Goal: Check status: Check status

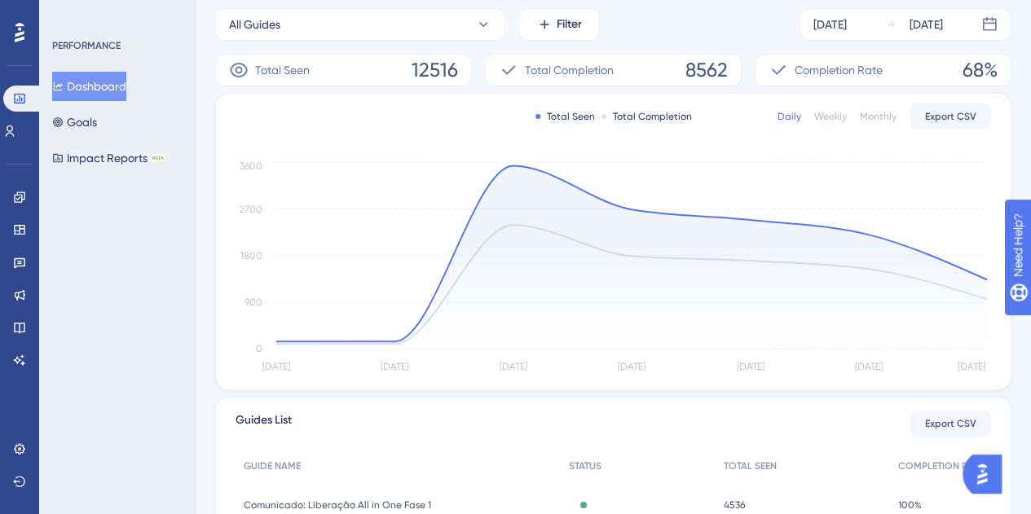
scroll to position [52, 0]
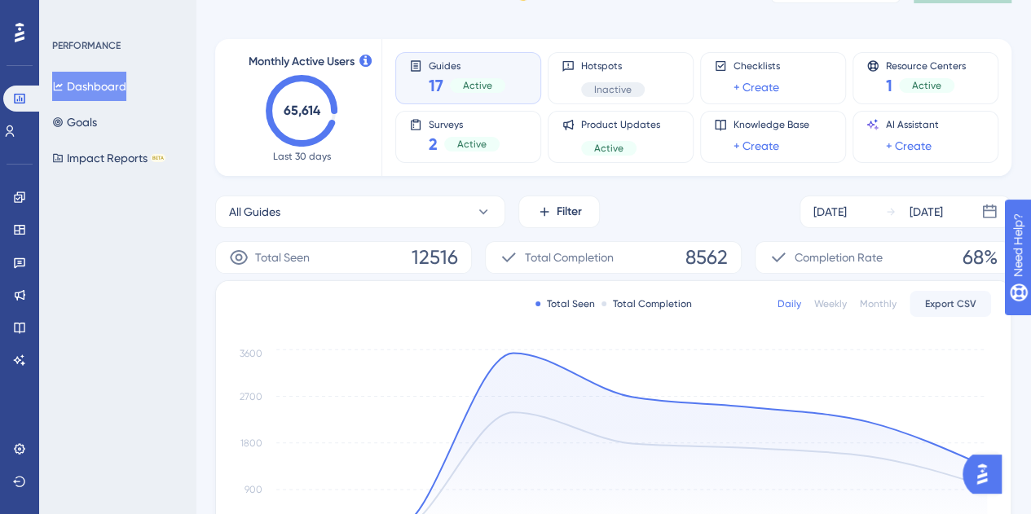
click at [445, 86] on div "17 Active" at bounding box center [467, 85] width 77 height 23
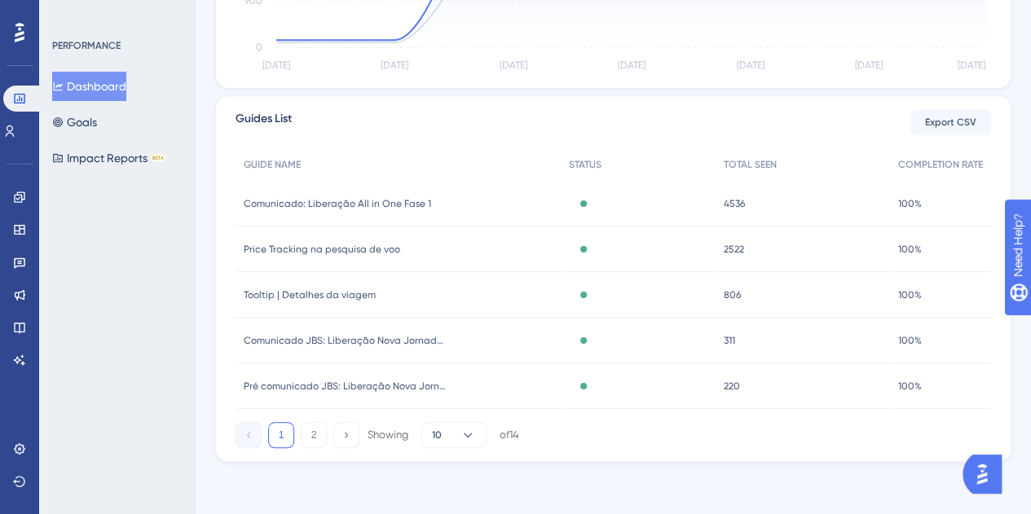
scroll to position [134, 0]
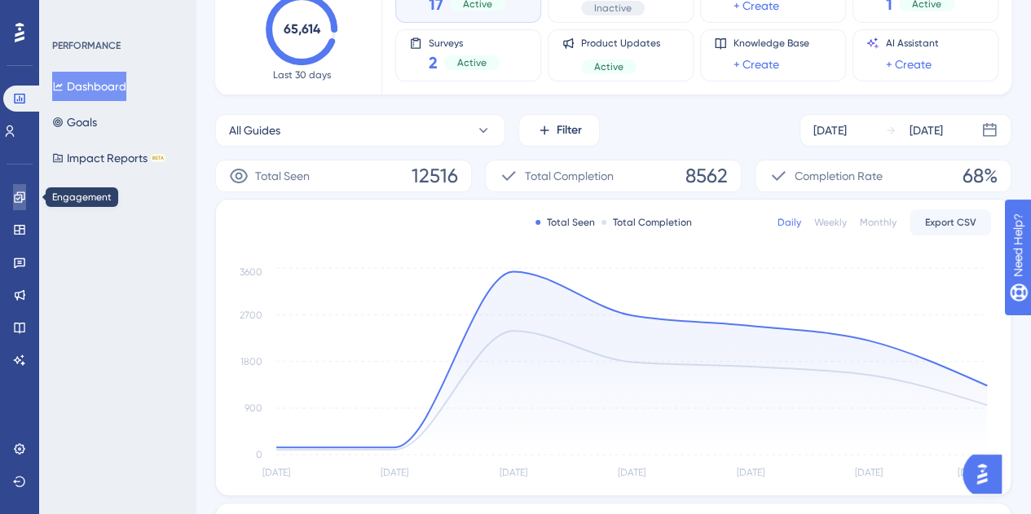
click at [15, 198] on icon at bounding box center [19, 197] width 11 height 11
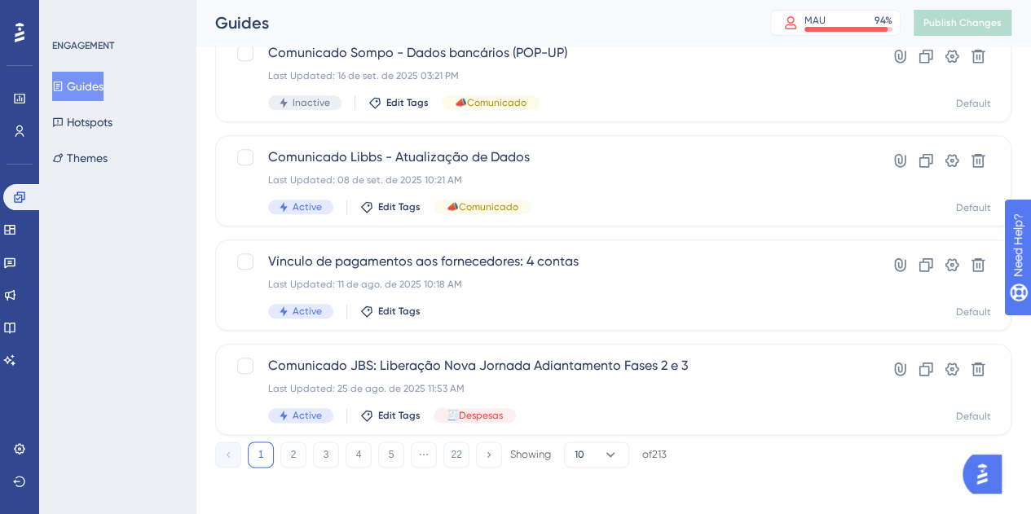
scroll to position [750, 0]
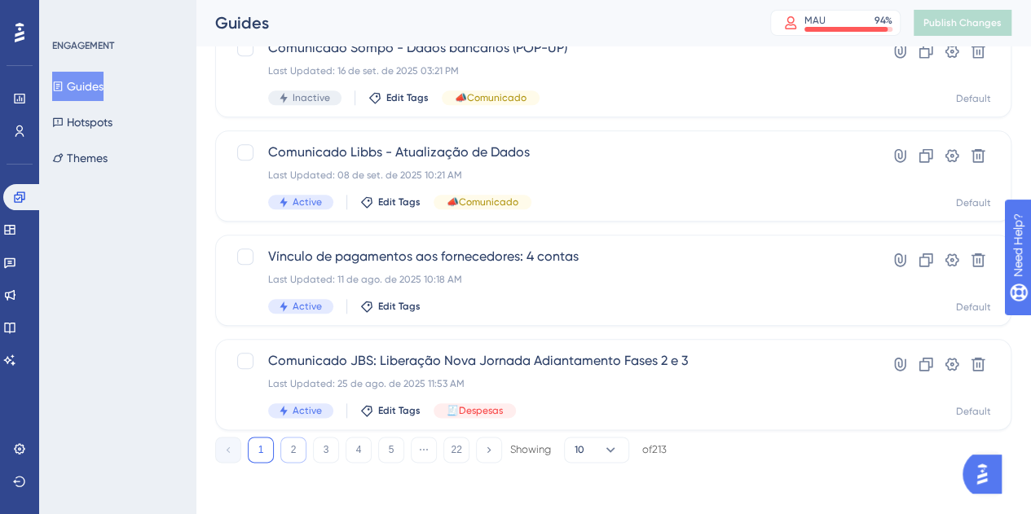
click at [295, 447] on button "2" at bounding box center [293, 450] width 26 height 26
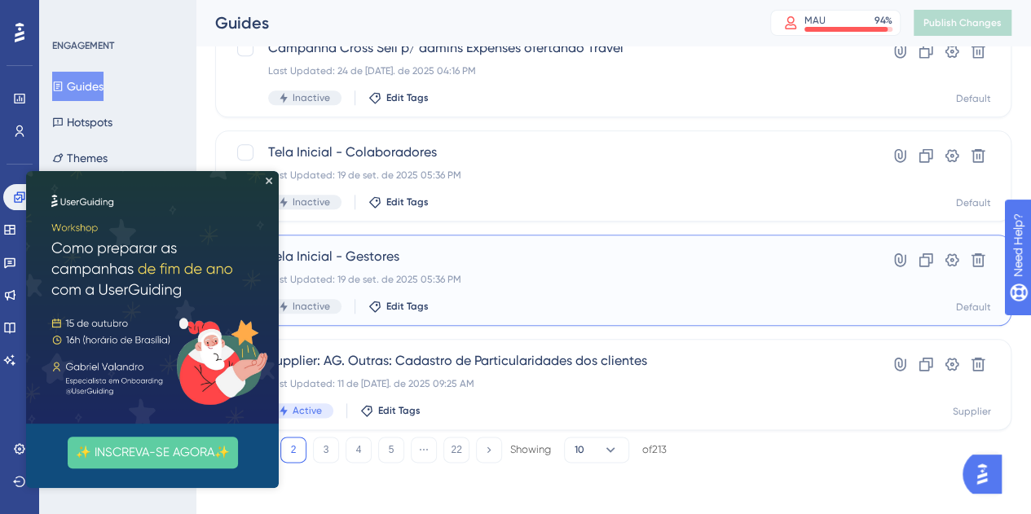
click at [482, 295] on div "Tela Inicial - Gestores Last Updated: 19 de set. de 2025 05:36 PM Inactive Edit…" at bounding box center [548, 280] width 560 height 67
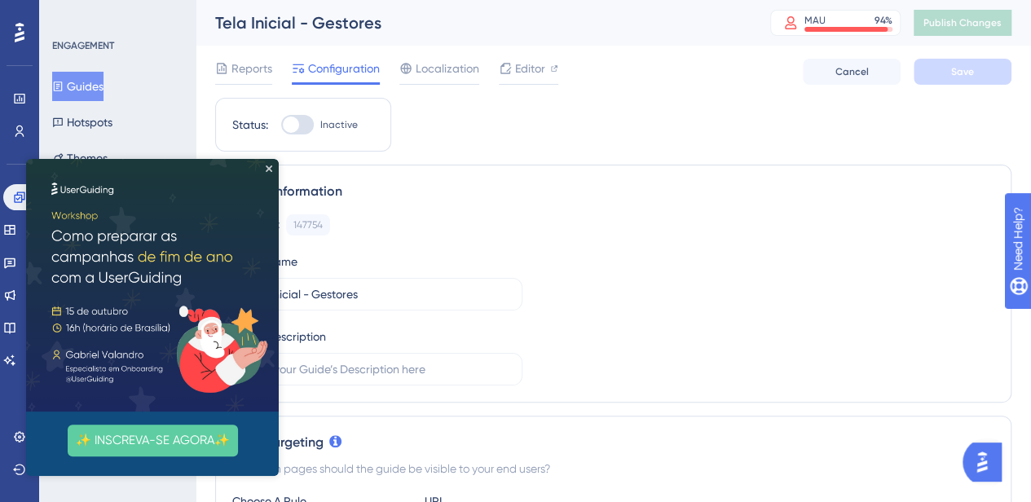
click at [271, 177] on img at bounding box center [152, 285] width 253 height 253
click at [269, 169] on icon "Close Preview" at bounding box center [269, 168] width 7 height 7
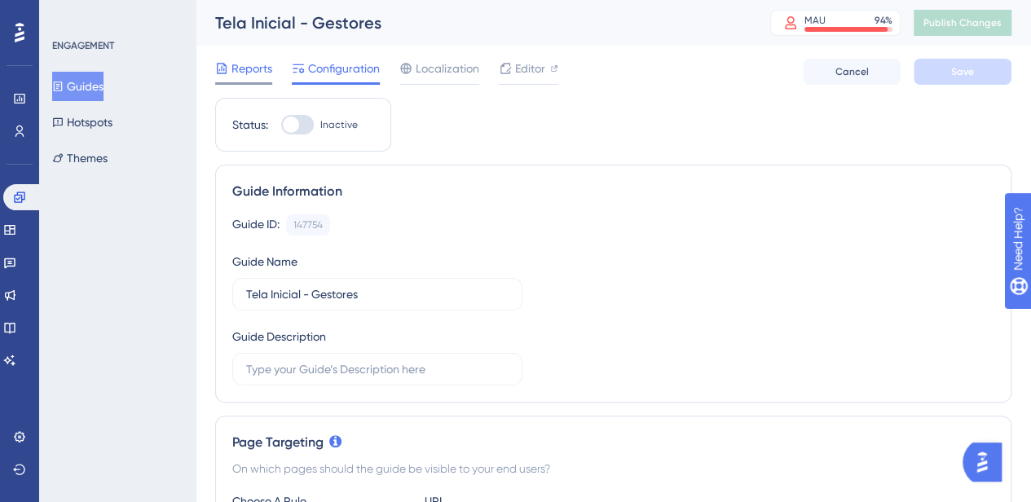
click at [231, 73] on div "Reports" at bounding box center [243, 69] width 57 height 20
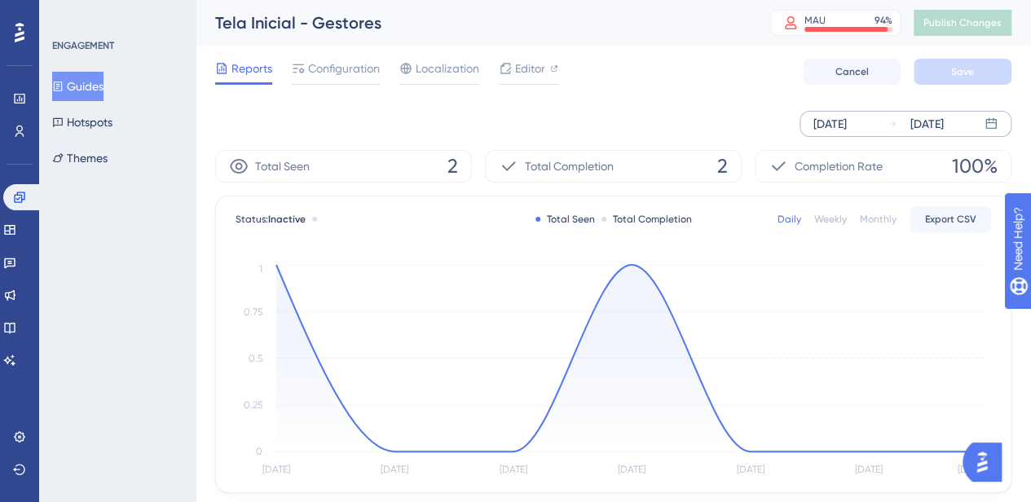
click at [993, 125] on icon at bounding box center [990, 123] width 13 height 13
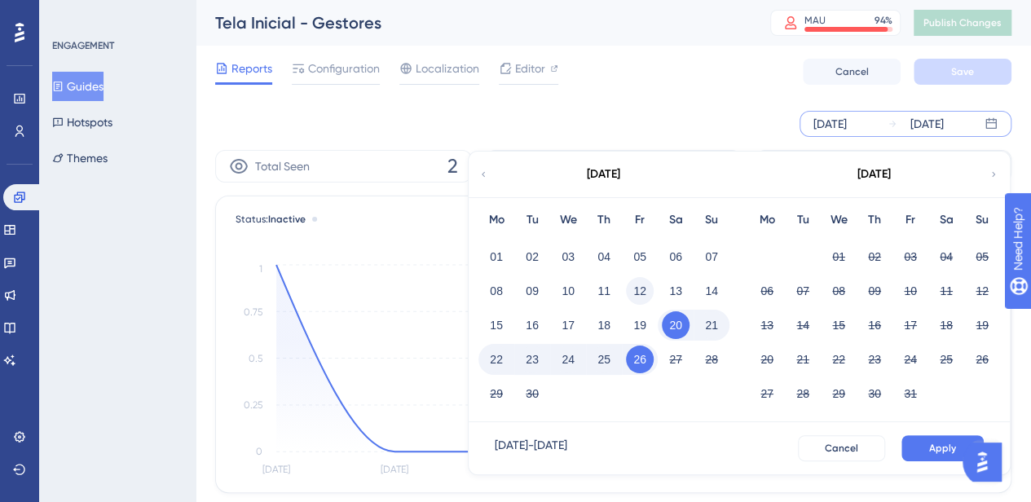
click at [641, 290] on button "12" at bounding box center [640, 291] width 28 height 28
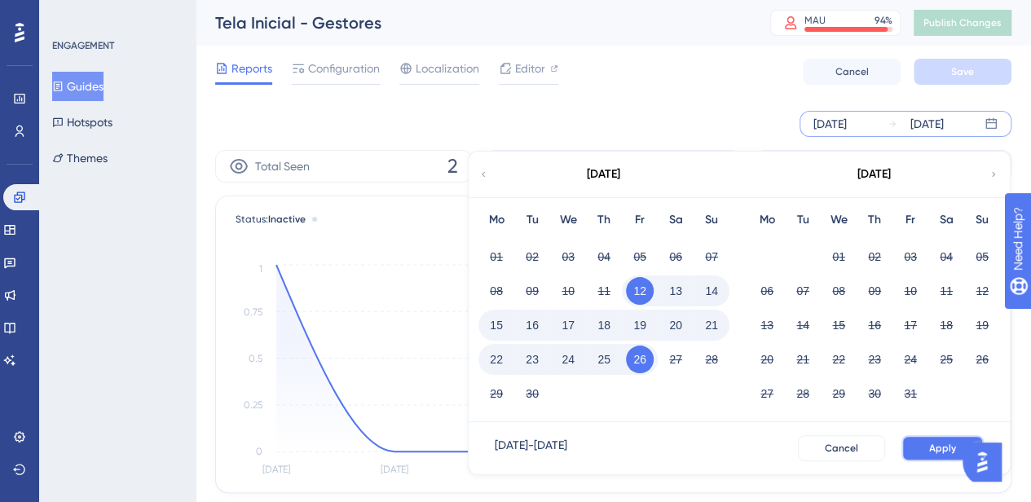
click at [941, 460] on button "Apply" at bounding box center [942, 448] width 82 height 26
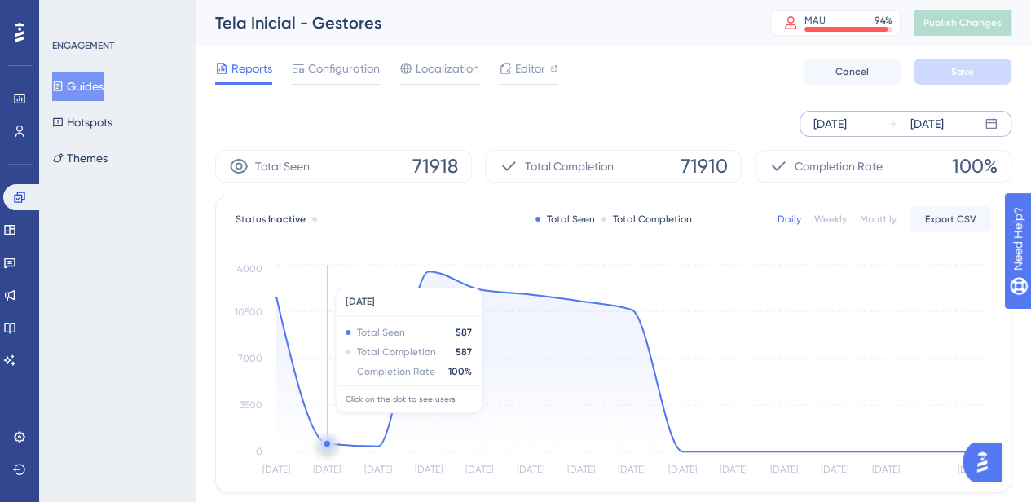
click at [337, 280] on icon "[DATE] Sep [DATE] Sep [DATE] Sep [DATE] Sep [DATE] Sep [DATE] Sep [DATE] Sep 26…" at bounding box center [613, 370] width 755 height 219
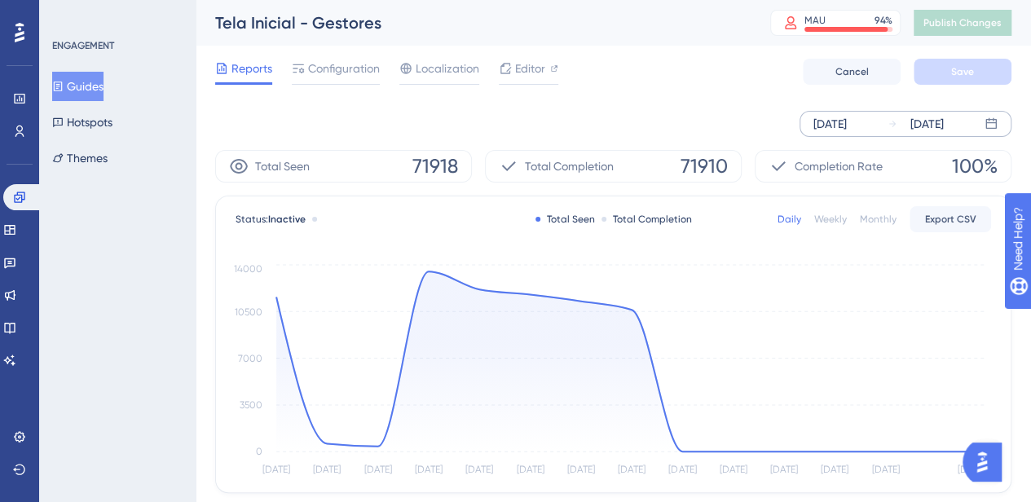
click at [994, 117] on icon at bounding box center [990, 123] width 13 height 13
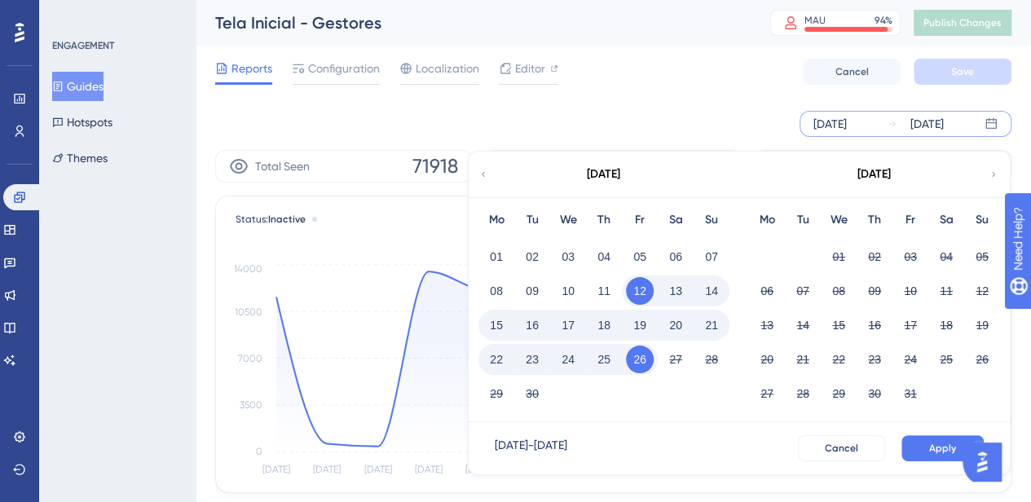
click at [640, 322] on button "19" at bounding box center [640, 325] width 28 height 28
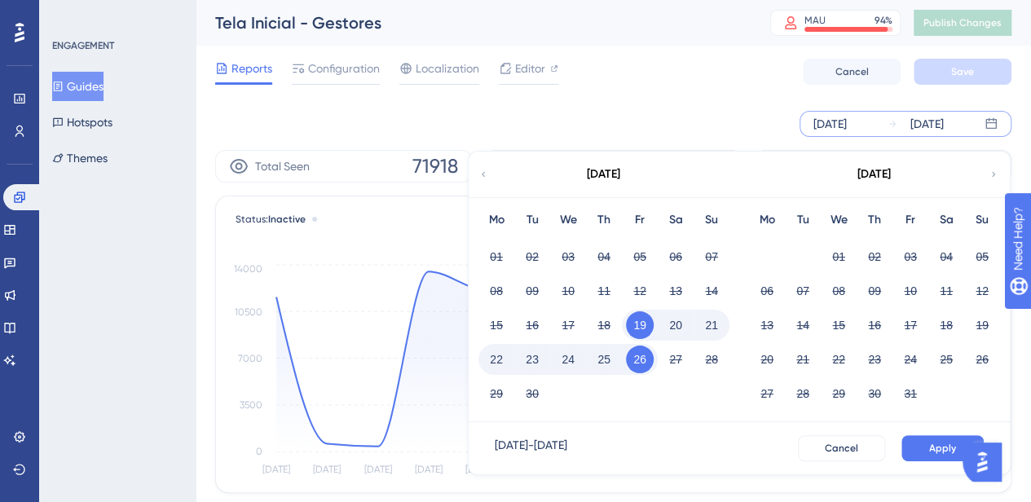
click at [640, 322] on button "19" at bounding box center [640, 325] width 28 height 28
click at [495, 292] on button "08" at bounding box center [496, 291] width 28 height 28
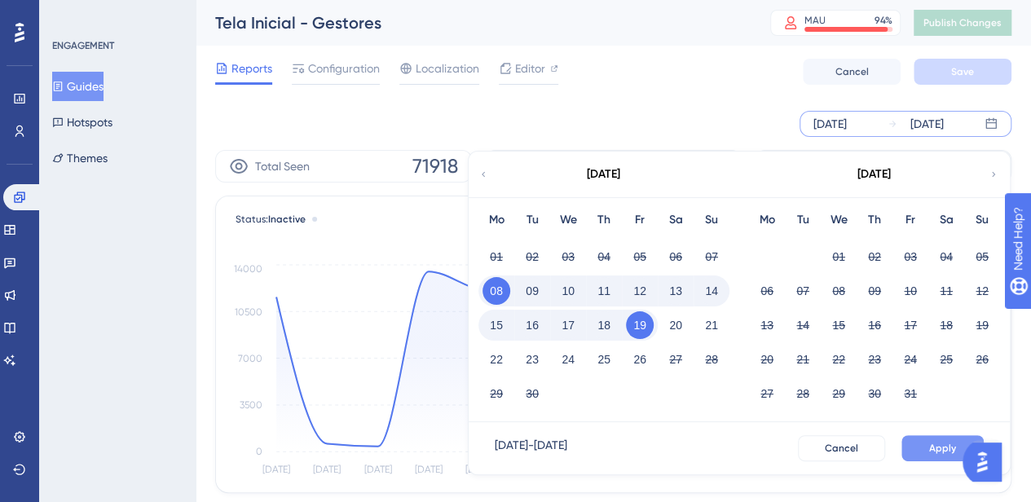
click at [936, 452] on span "Apply" at bounding box center [942, 448] width 27 height 13
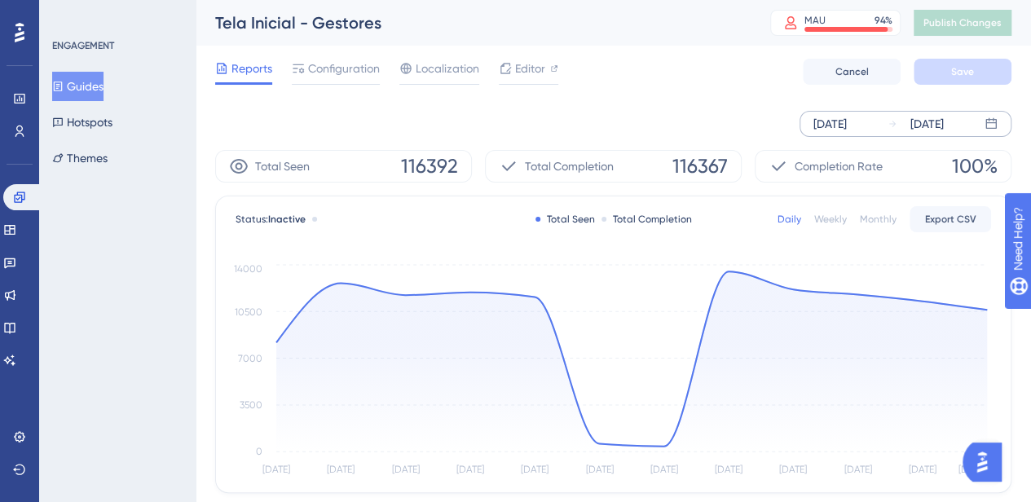
click at [986, 127] on icon at bounding box center [990, 123] width 13 height 13
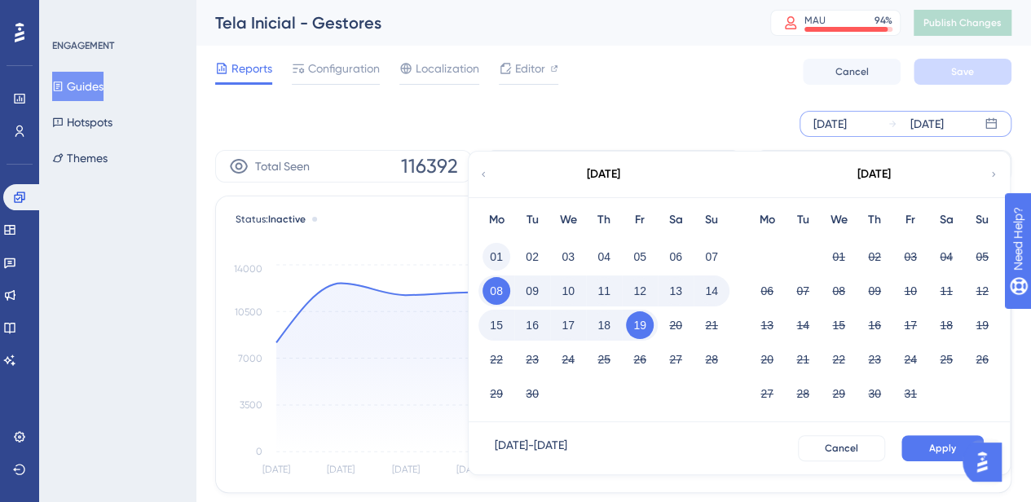
click at [495, 266] on button "01" at bounding box center [496, 257] width 28 height 28
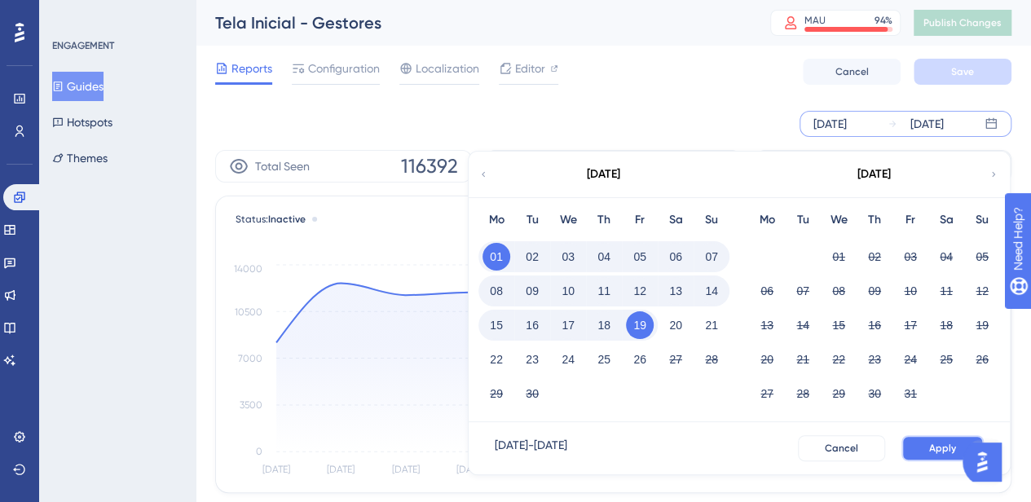
click at [931, 444] on span "Apply" at bounding box center [942, 448] width 27 height 13
